Goal: Check status: Check status

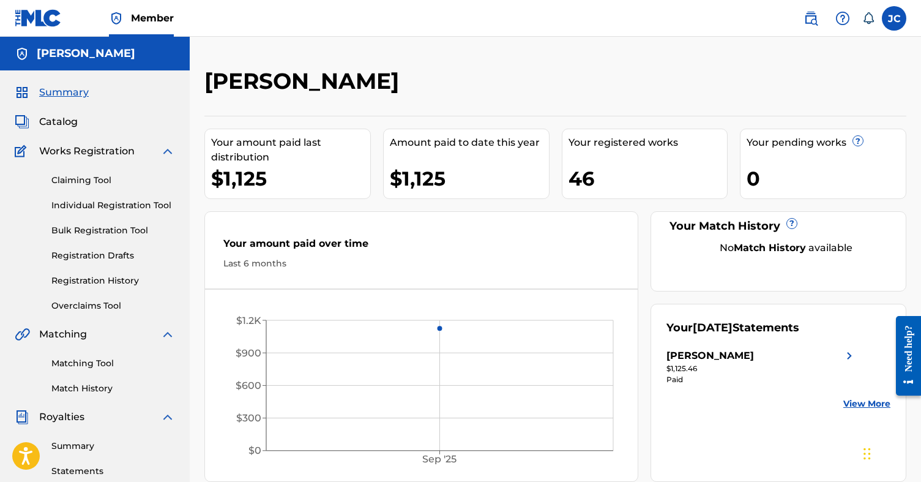
click at [110, 282] on link "Registration History" at bounding box center [113, 280] width 124 height 13
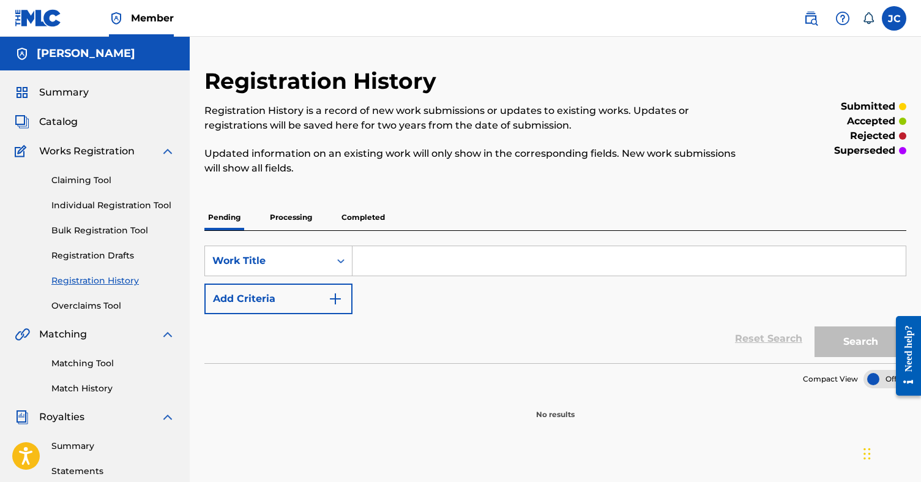
click at [273, 218] on p "Processing" at bounding box center [291, 217] width 50 height 26
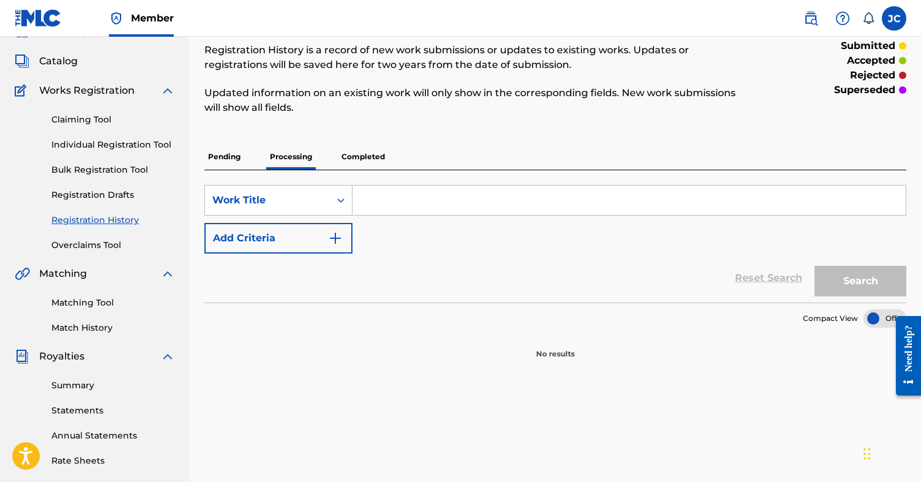
scroll to position [62, 0]
click at [225, 154] on p "Pending" at bounding box center [224, 156] width 40 height 26
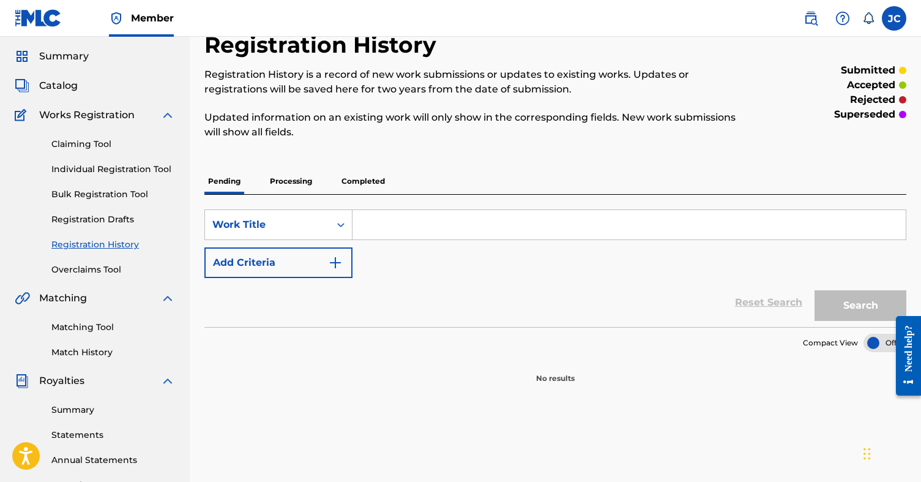
scroll to position [45, 0]
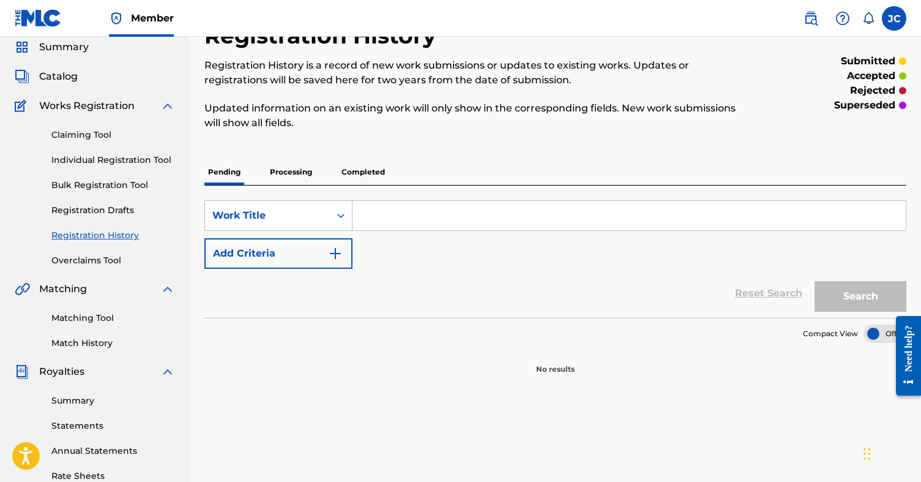
click at [367, 174] on p "Completed" at bounding box center [363, 172] width 51 height 26
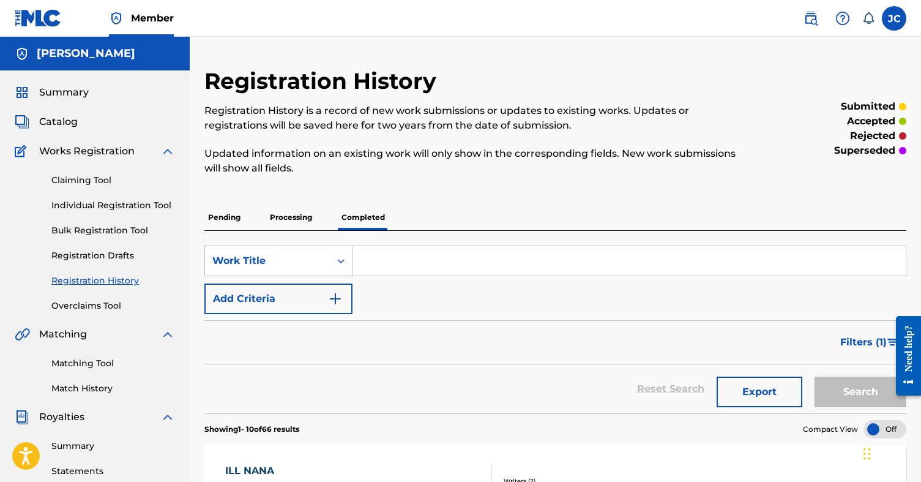
click at [64, 89] on span "Summary" at bounding box center [64, 92] width 50 height 15
